Goal: Check status: Check status

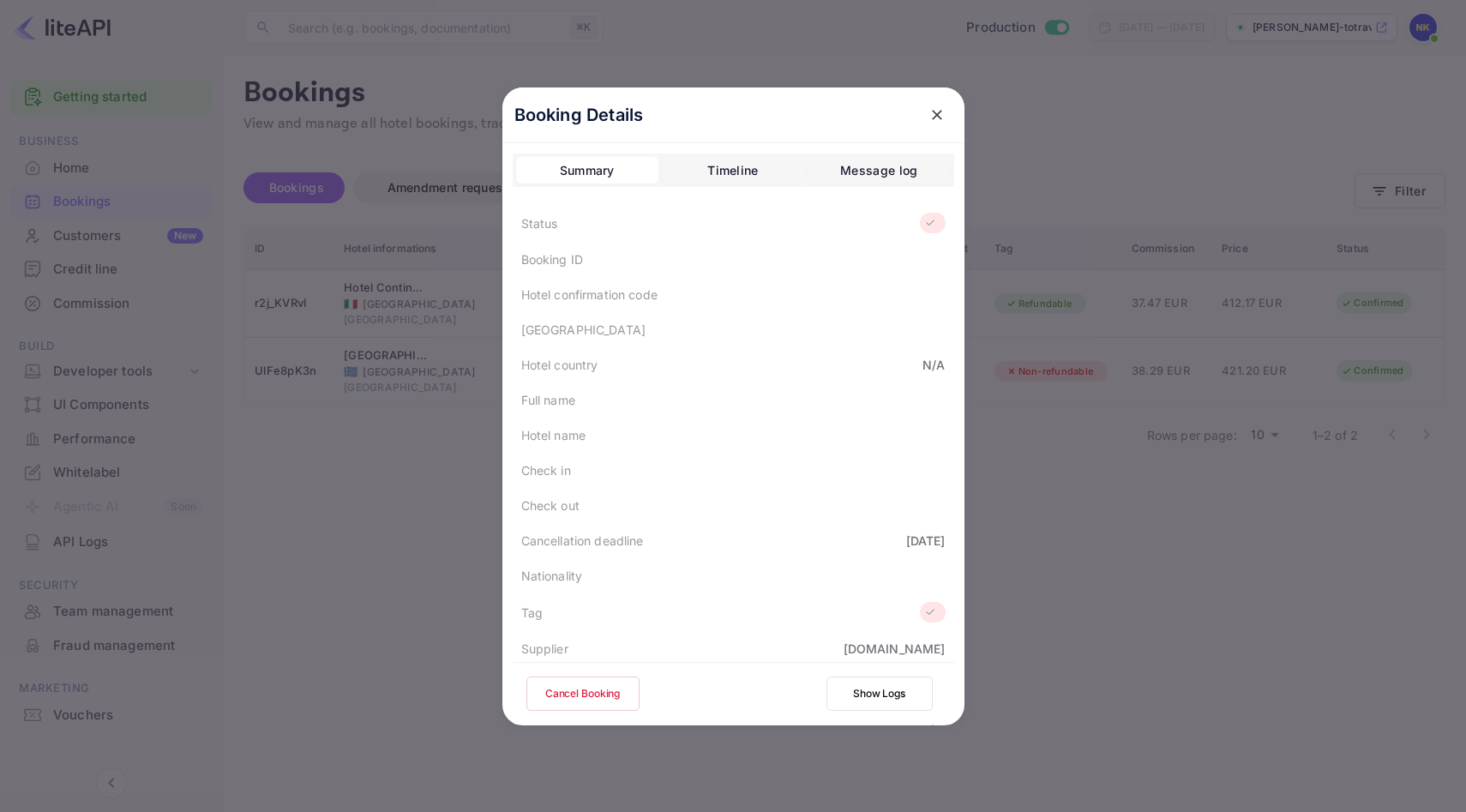
scroll to position [359, 0]
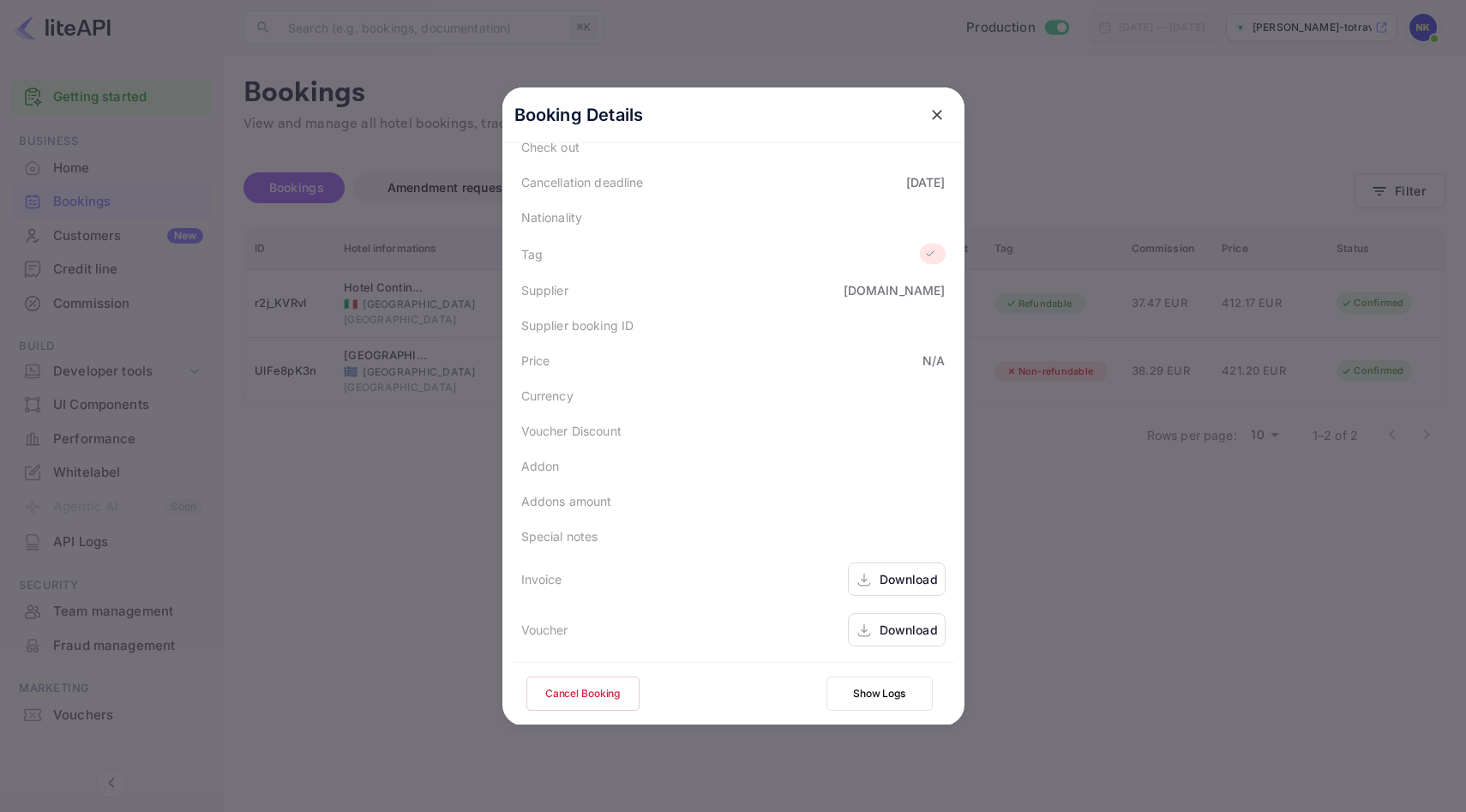
click at [940, 111] on icon "close" at bounding box center [937, 115] width 11 height 11
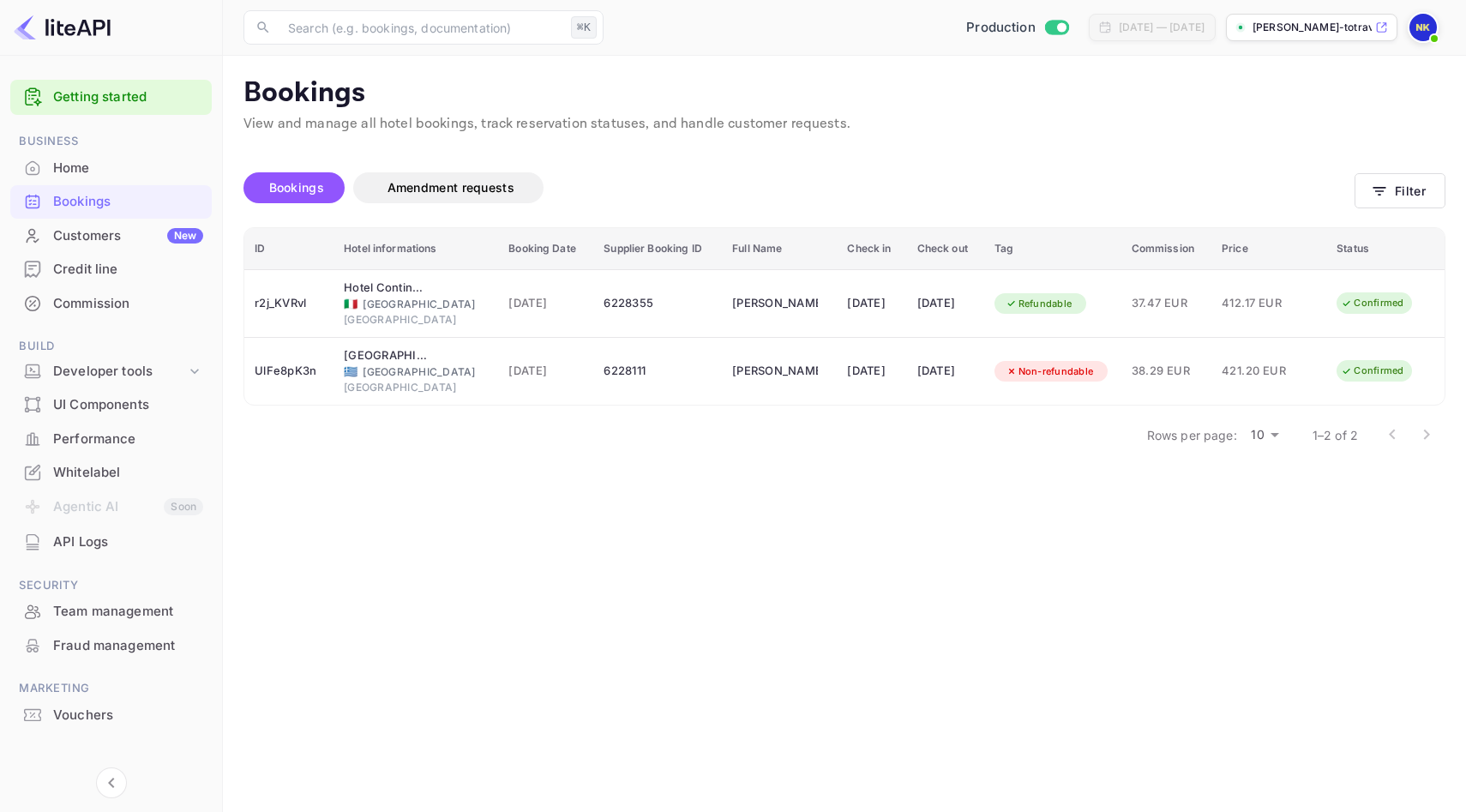
click at [151, 153] on div "Home" at bounding box center [111, 169] width 201 height 34
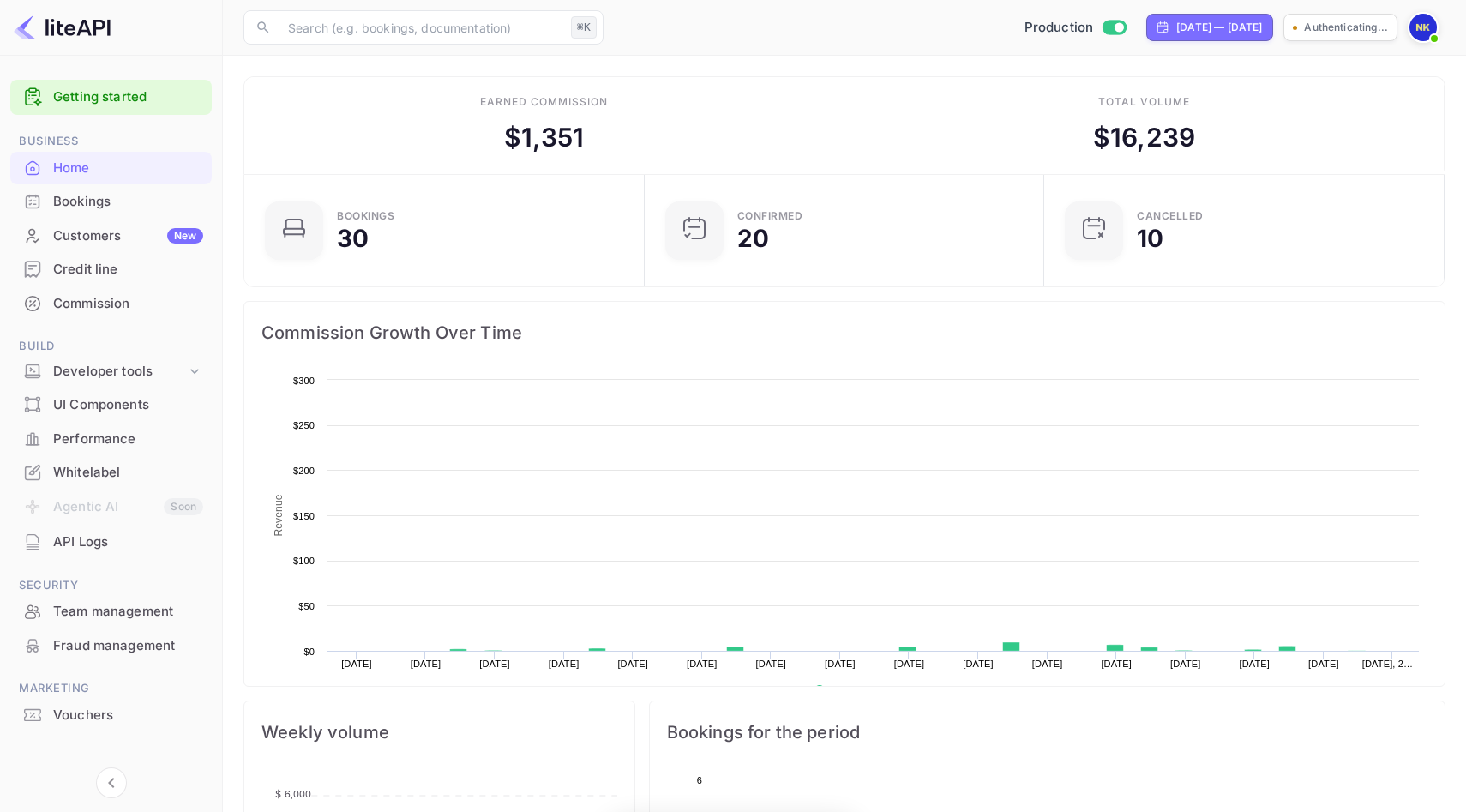
scroll to position [279, 390]
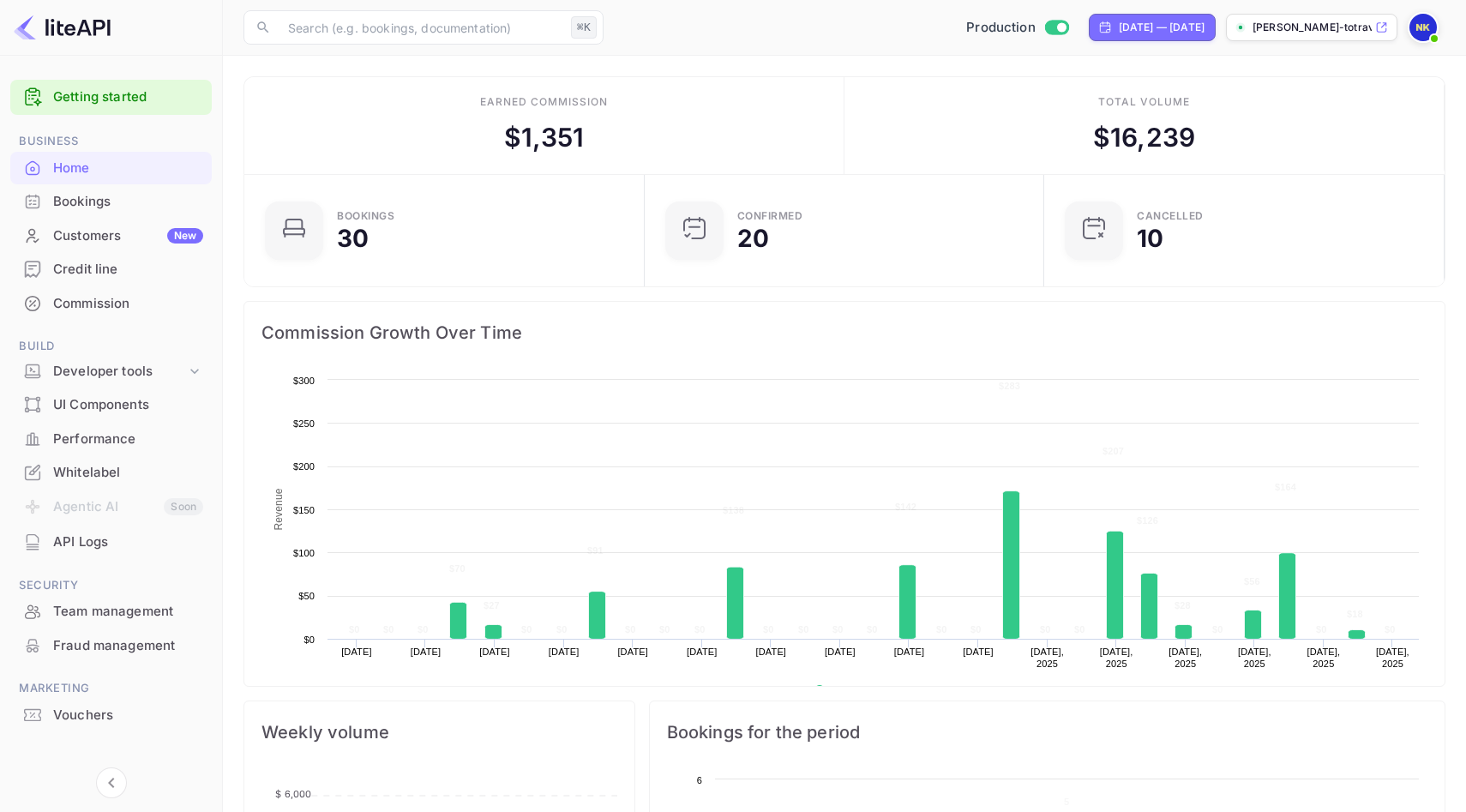
click at [106, 204] on div "Bookings" at bounding box center [128, 201] width 150 height 20
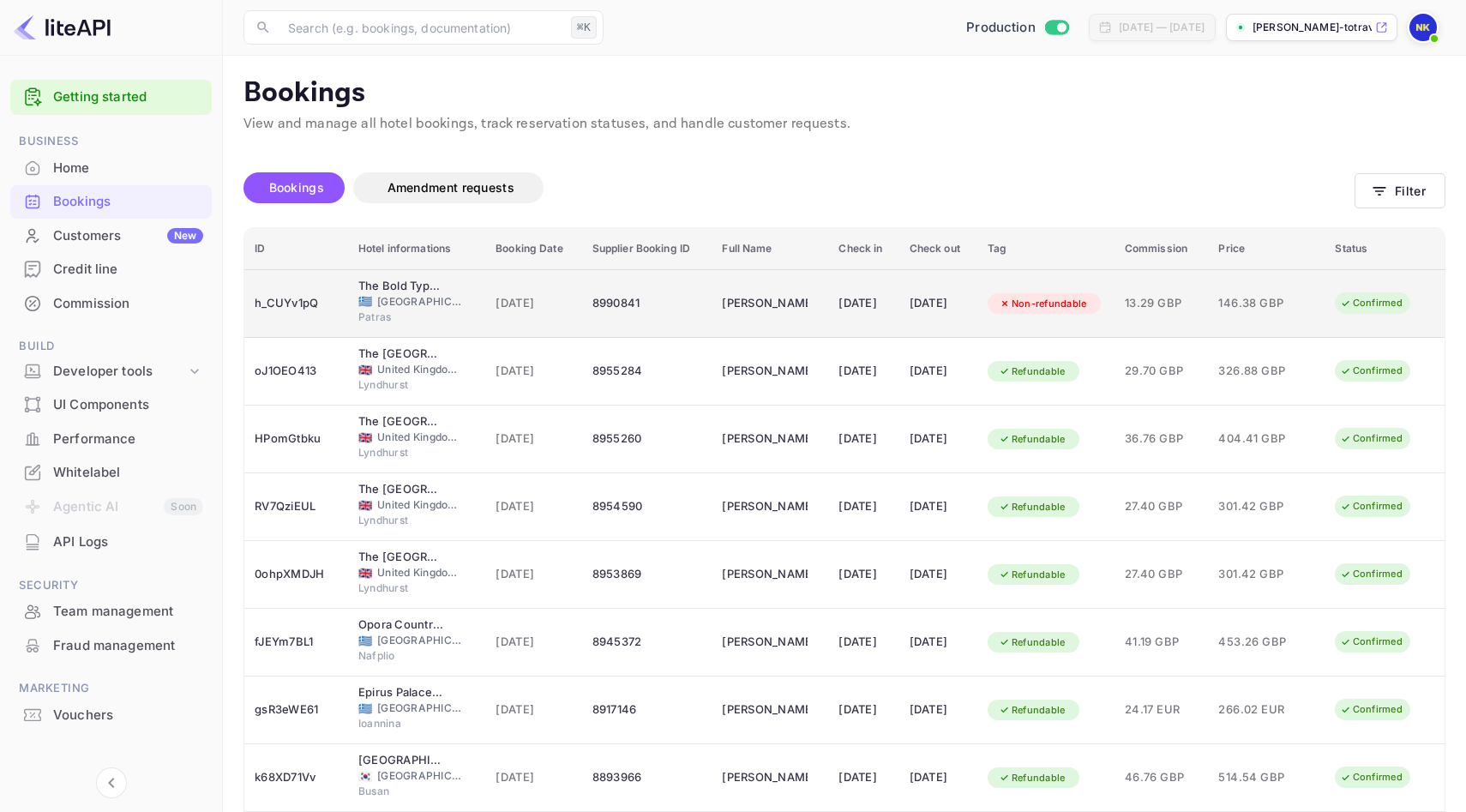
click at [296, 297] on div "h_CUYv1pQ" at bounding box center [296, 303] width 83 height 28
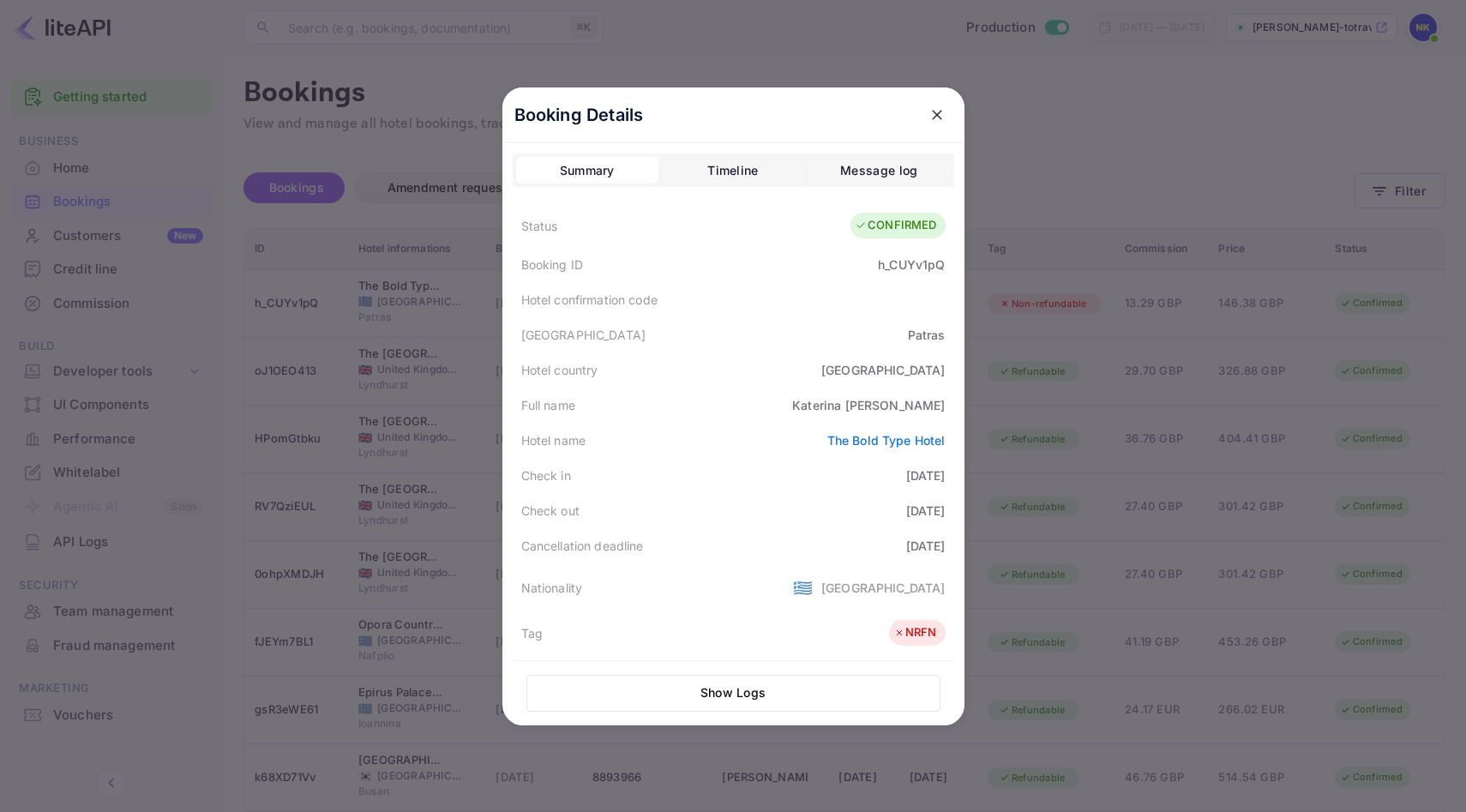
click at [940, 116] on icon "close" at bounding box center [937, 115] width 11 height 11
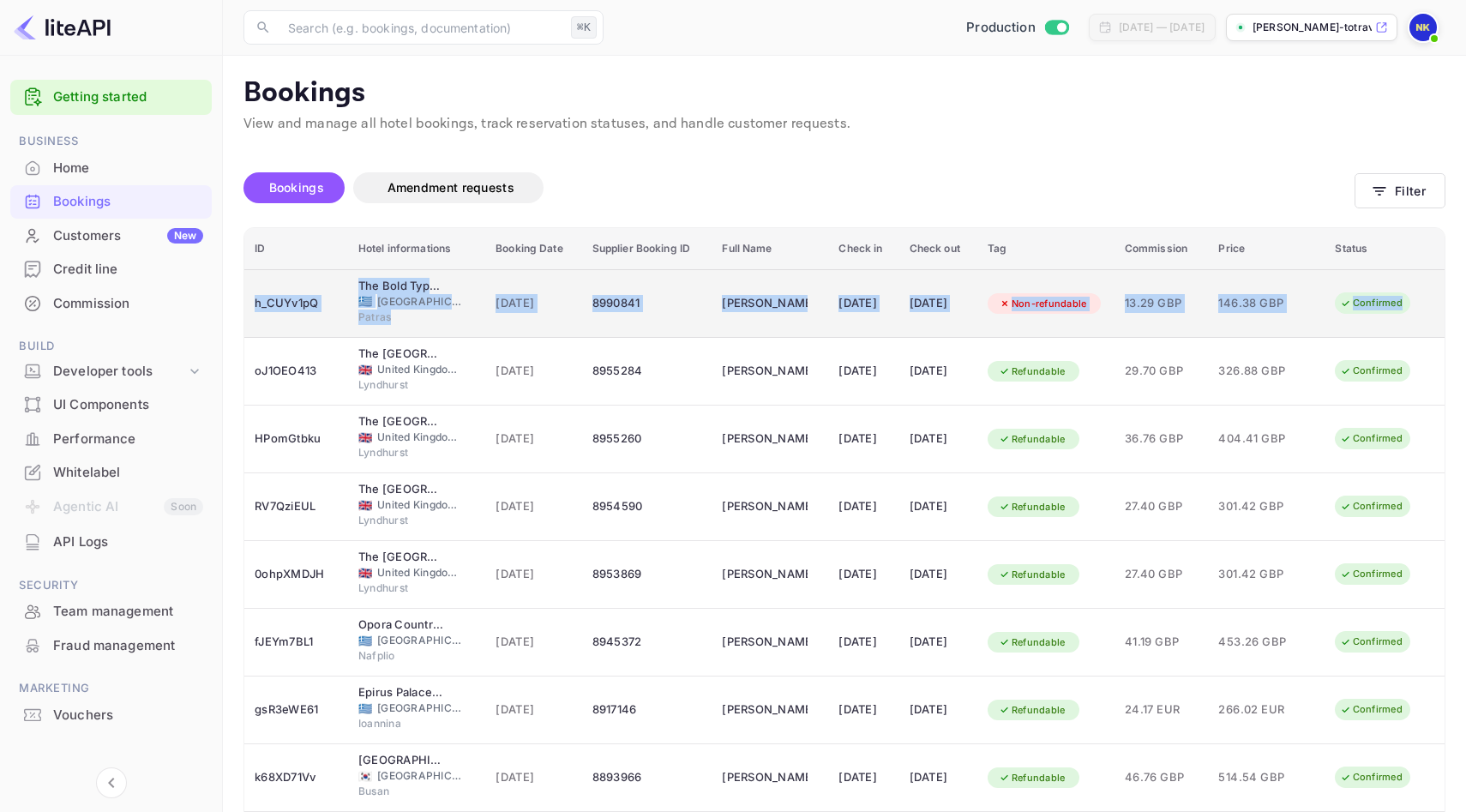
drag, startPoint x: 255, startPoint y: 284, endPoint x: 1407, endPoint y: 304, distance: 1152.2
click at [1407, 304] on tr "h_CUYv1pQ The Bold Type Hotel 🇬🇷 [GEOGRAPHIC_DATA] Patras [DATE] 8990841 [PERSO…" at bounding box center [844, 303] width 1200 height 68
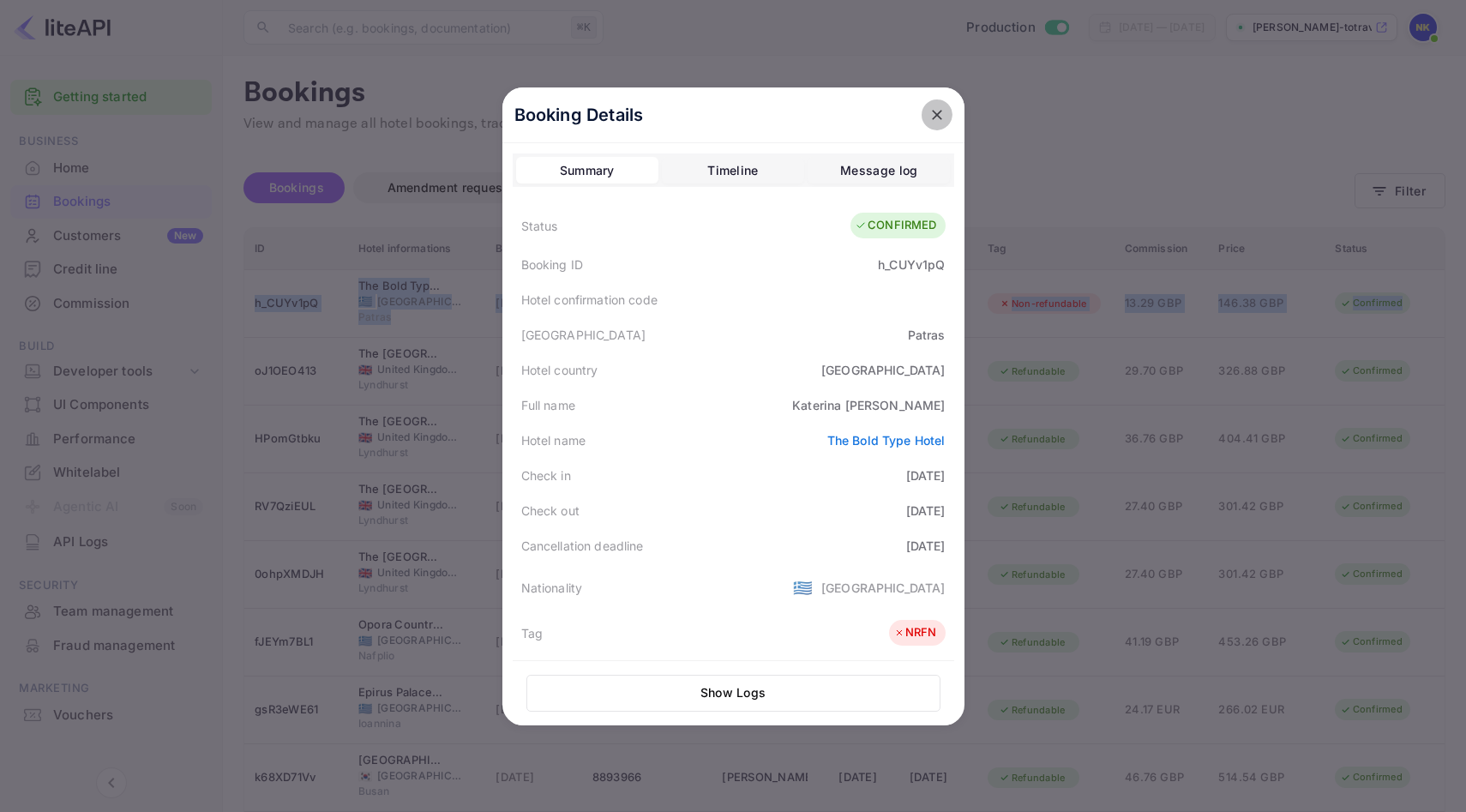
click at [932, 114] on icon "close" at bounding box center [936, 114] width 17 height 17
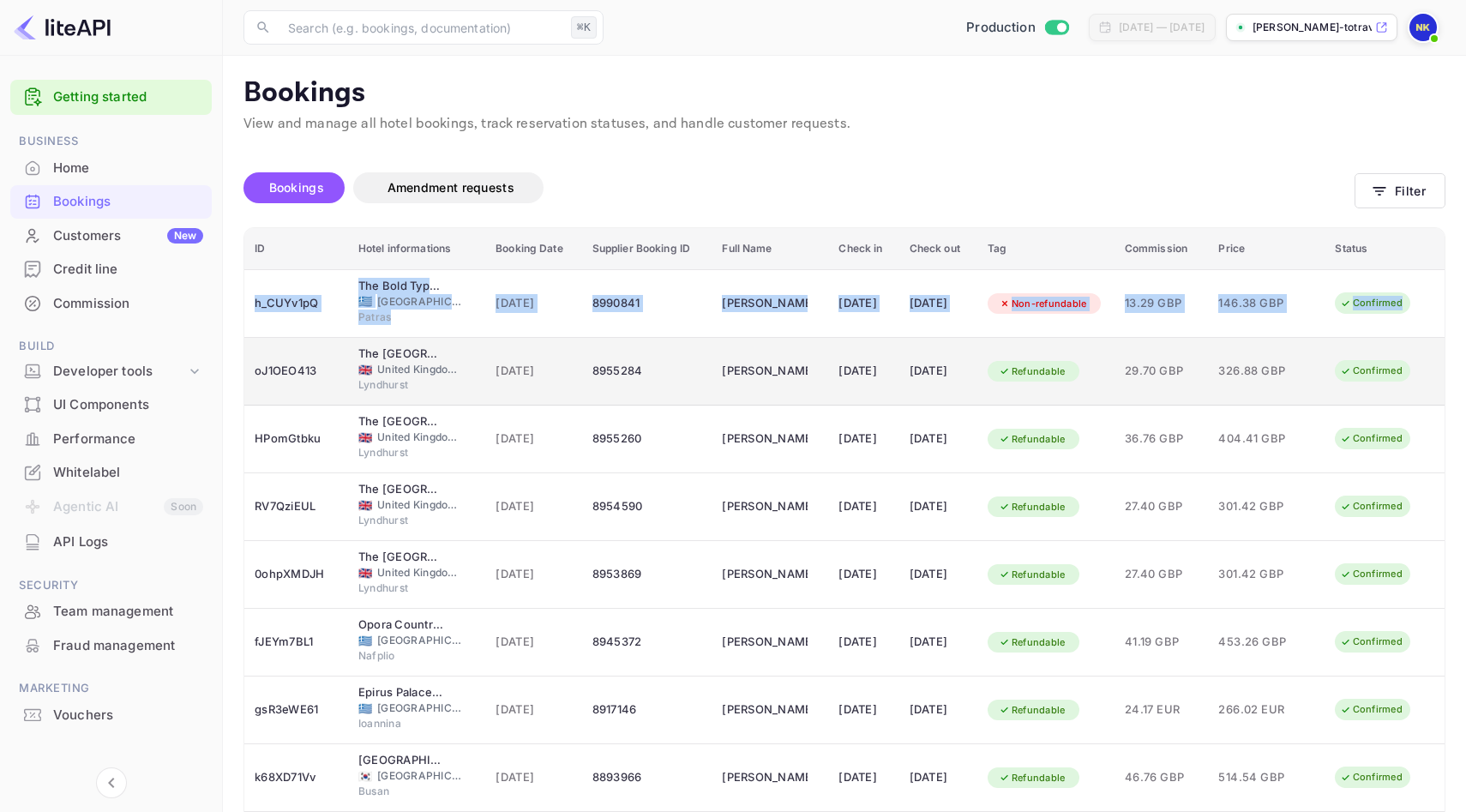
copy tr "h_CUYv1pQ The Bold Type Hotel 🇬🇷 [GEOGRAPHIC_DATA] Patras [DATE] 8990841 [PERSO…"
